Goal: Task Accomplishment & Management: Complete application form

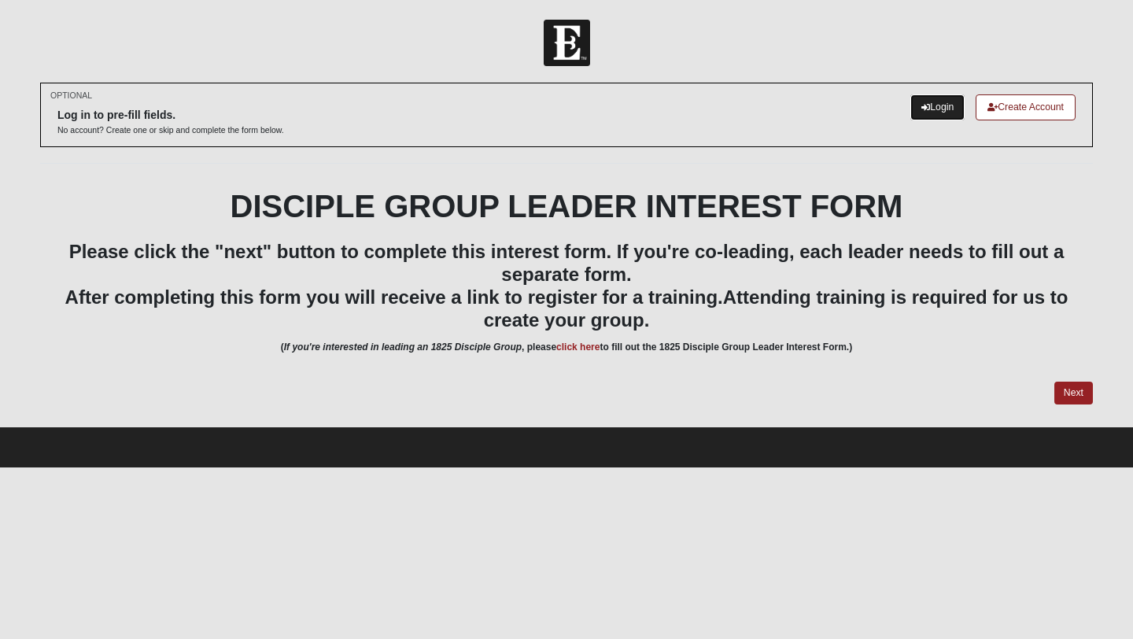
click at [922, 105] on icon at bounding box center [925, 107] width 9 height 9
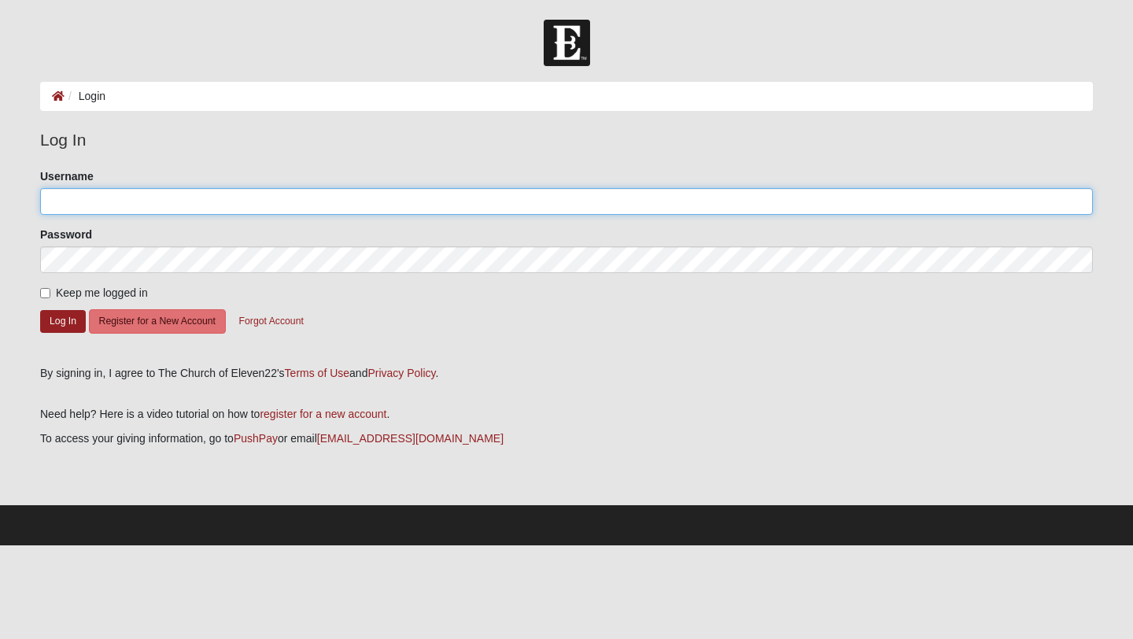
click at [87, 204] on input "Username" at bounding box center [566, 201] width 1053 height 27
type input "[EMAIL_ADDRESS][DOMAIN_NAME]"
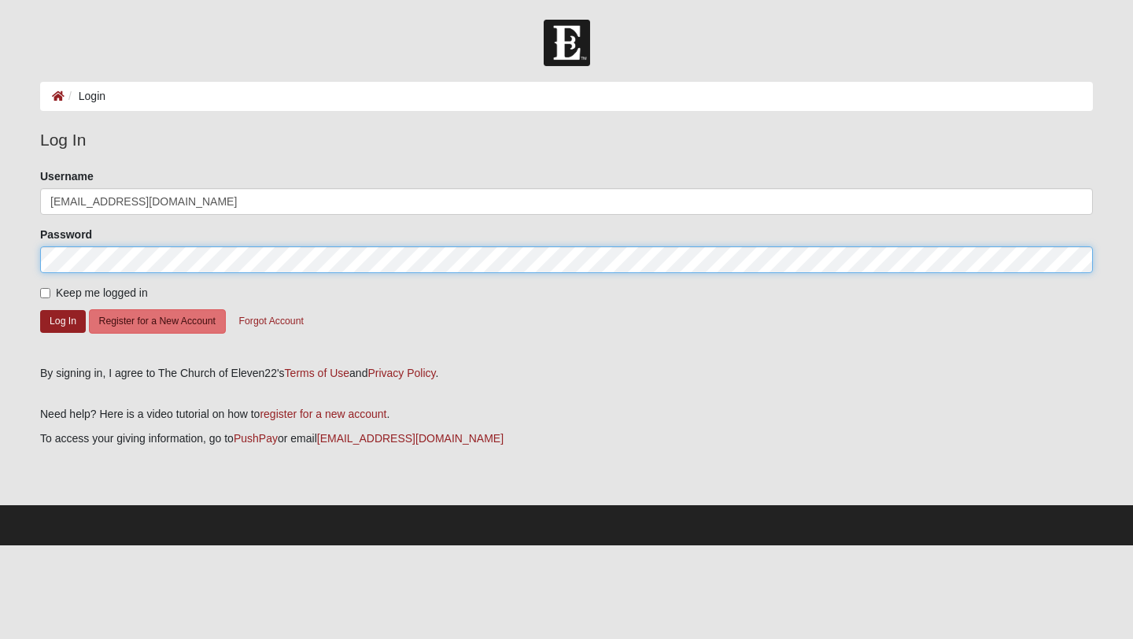
click at [40, 310] on button "Log In" at bounding box center [63, 321] width 46 height 23
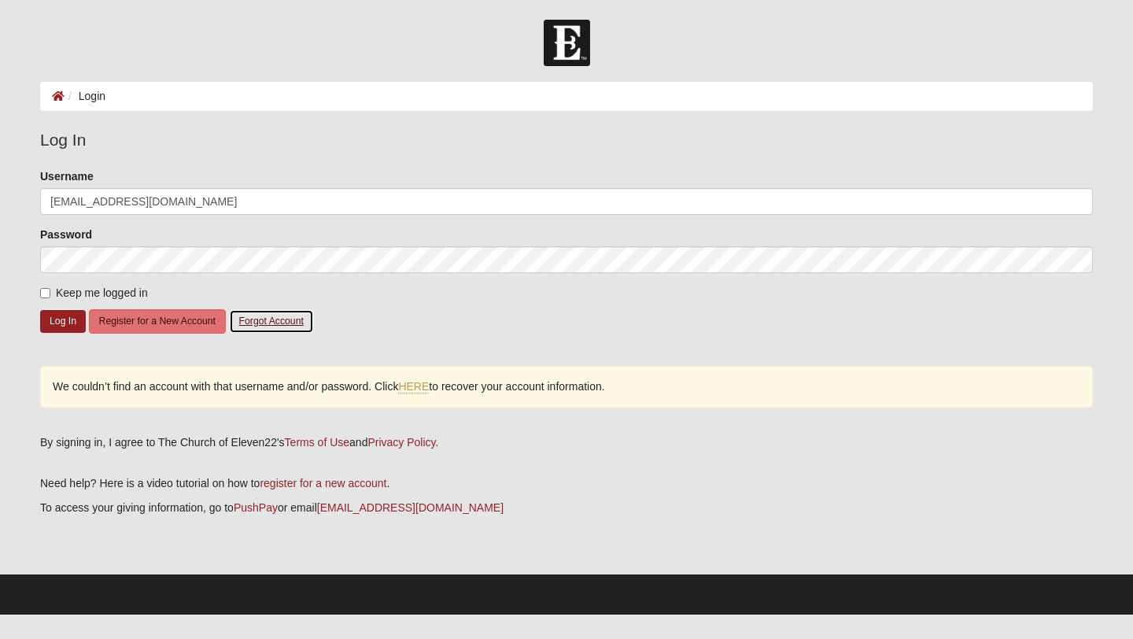
click at [293, 322] on button "Forgot Account" at bounding box center [271, 321] width 85 height 24
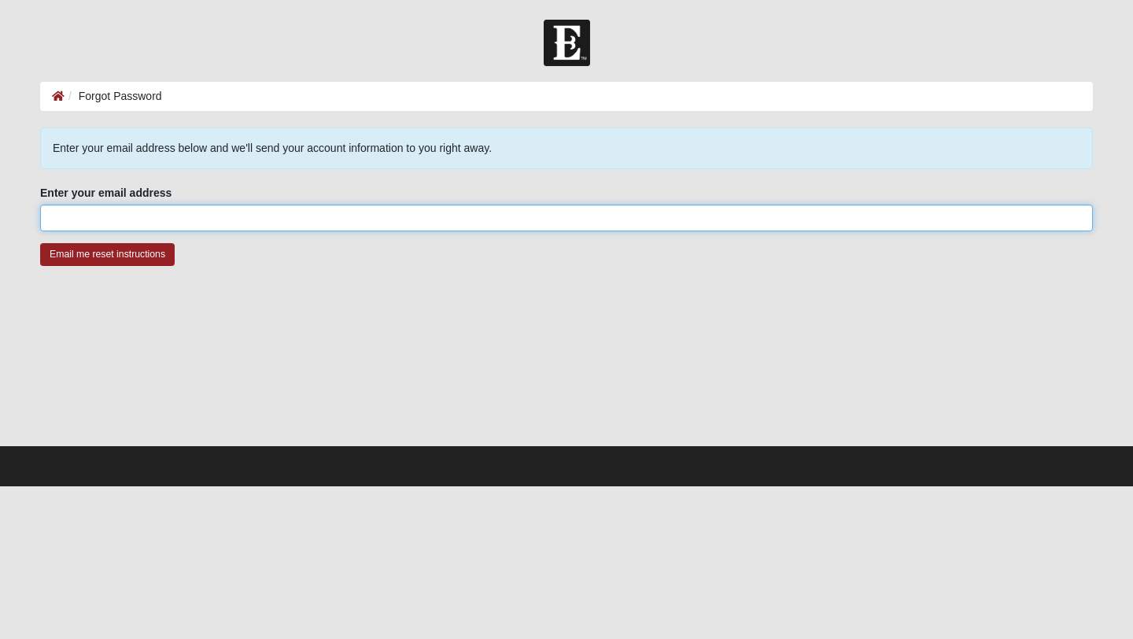
click at [802, 220] on input "Enter your email address" at bounding box center [566, 218] width 1053 height 27
type input "labratton09@gmail.com"
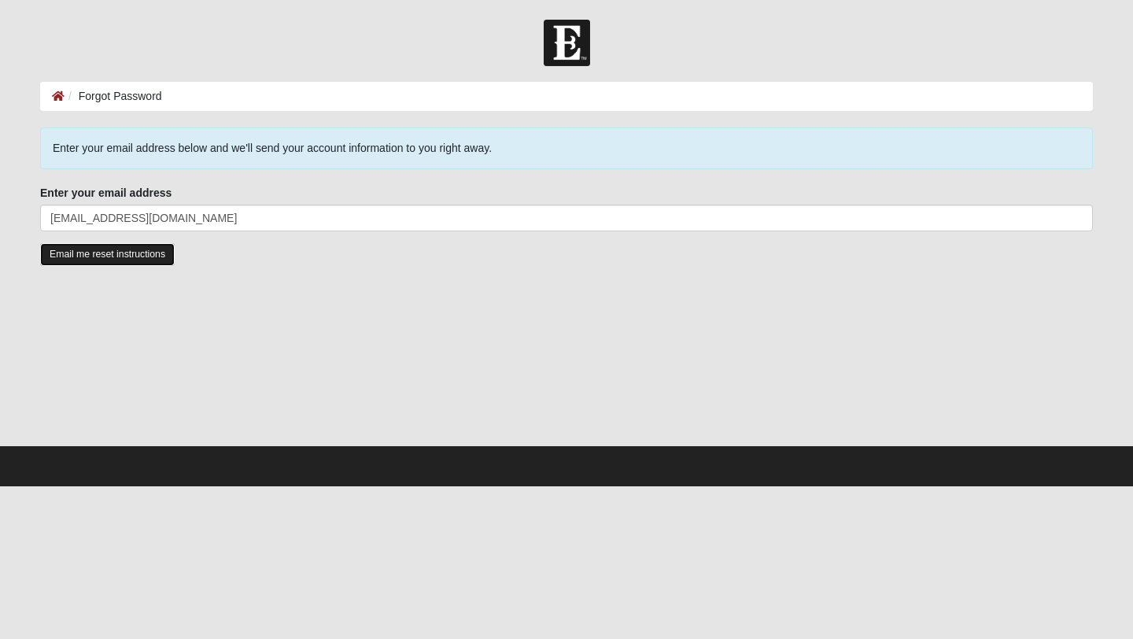
click at [138, 257] on input "Email me reset instructions" at bounding box center [107, 254] width 135 height 23
